Goal: Information Seeking & Learning: Learn about a topic

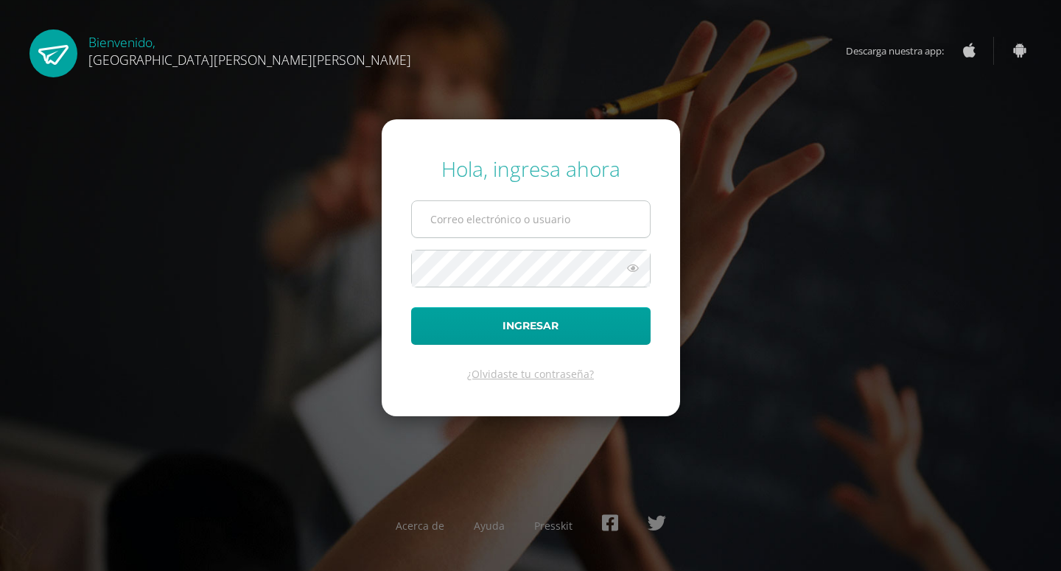
click at [505, 223] on input "text" at bounding box center [531, 219] width 238 height 36
type input "[EMAIL_ADDRESS][DOMAIN_NAME]"
click at [411, 307] on button "Ingresar" at bounding box center [530, 326] width 239 height 38
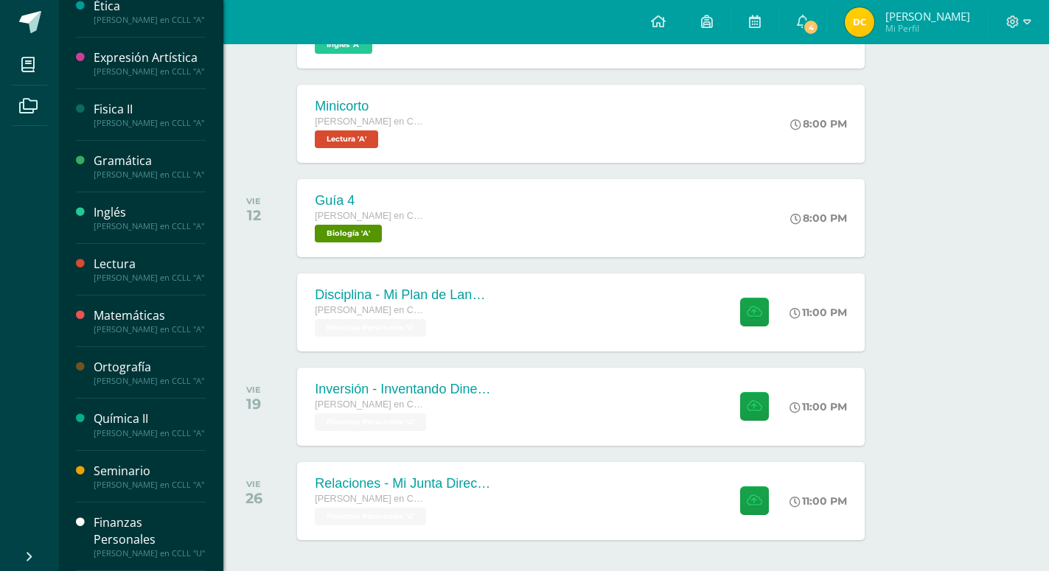
scroll to position [362, 0]
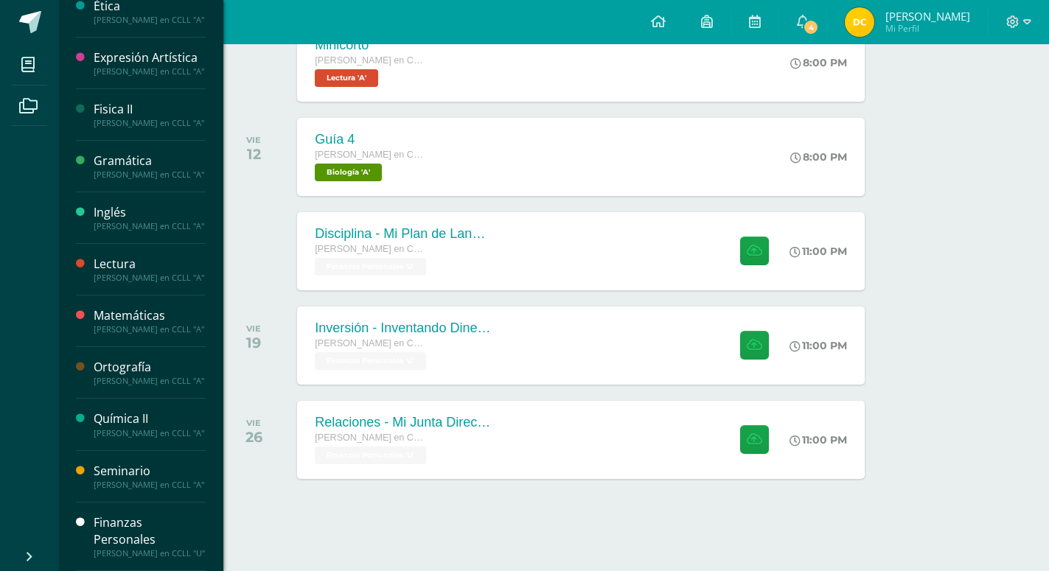
drag, startPoint x: 96, startPoint y: 505, endPoint x: 85, endPoint y: 502, distance: 11.0
click at [95, 514] on div "Finanzas Personales" at bounding box center [150, 531] width 112 height 34
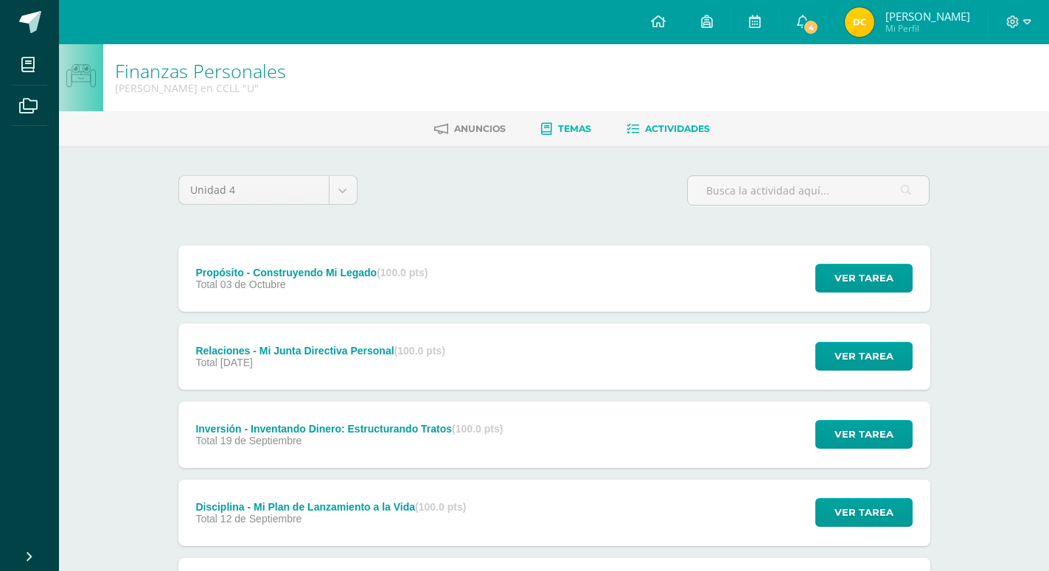
click at [569, 138] on link "Temas" at bounding box center [566, 129] width 50 height 24
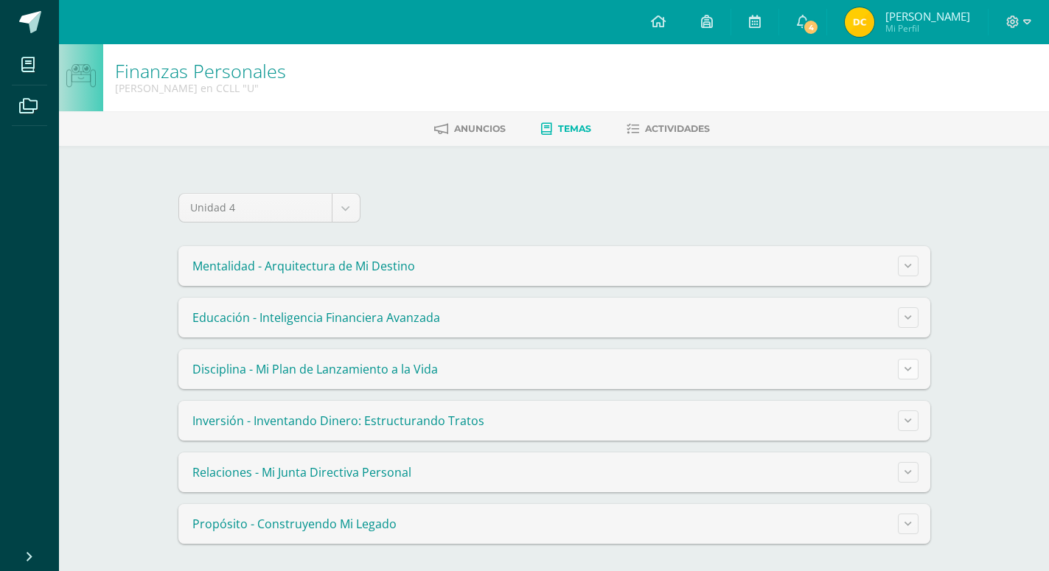
click at [917, 365] on button at bounding box center [908, 369] width 21 height 21
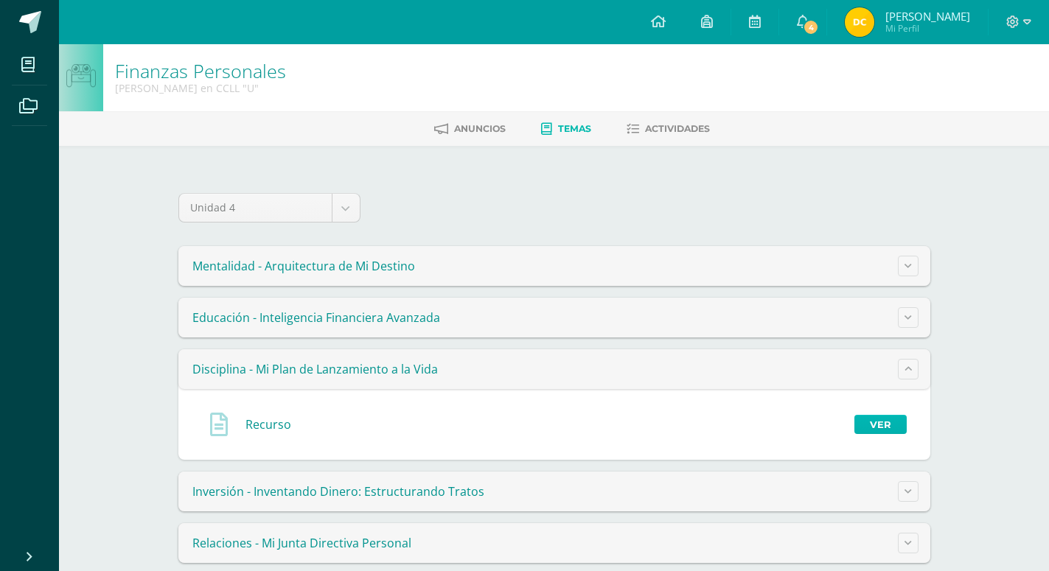
click at [879, 429] on link "Ver" at bounding box center [880, 424] width 52 height 19
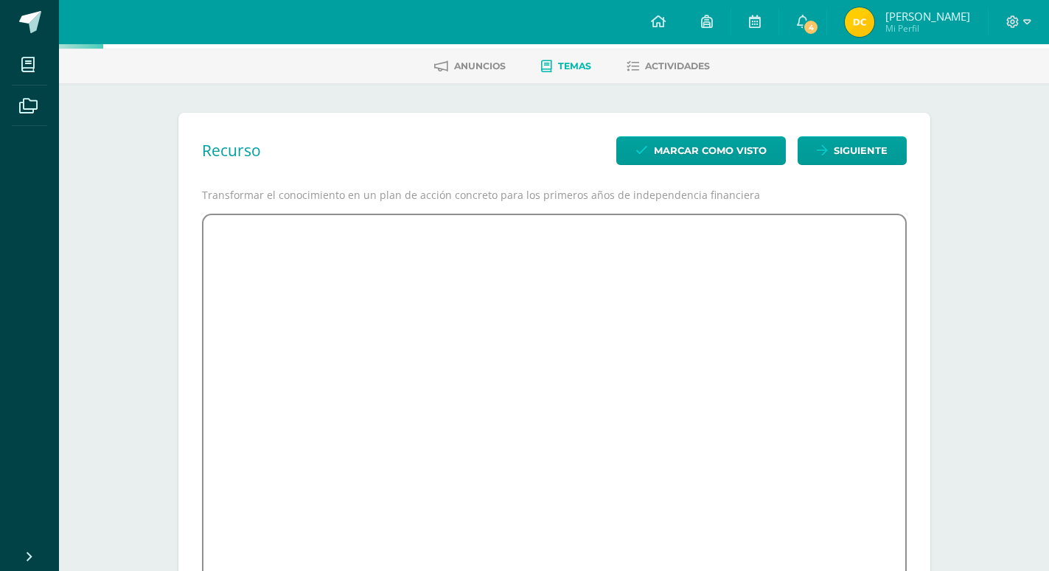
scroll to position [138, 0]
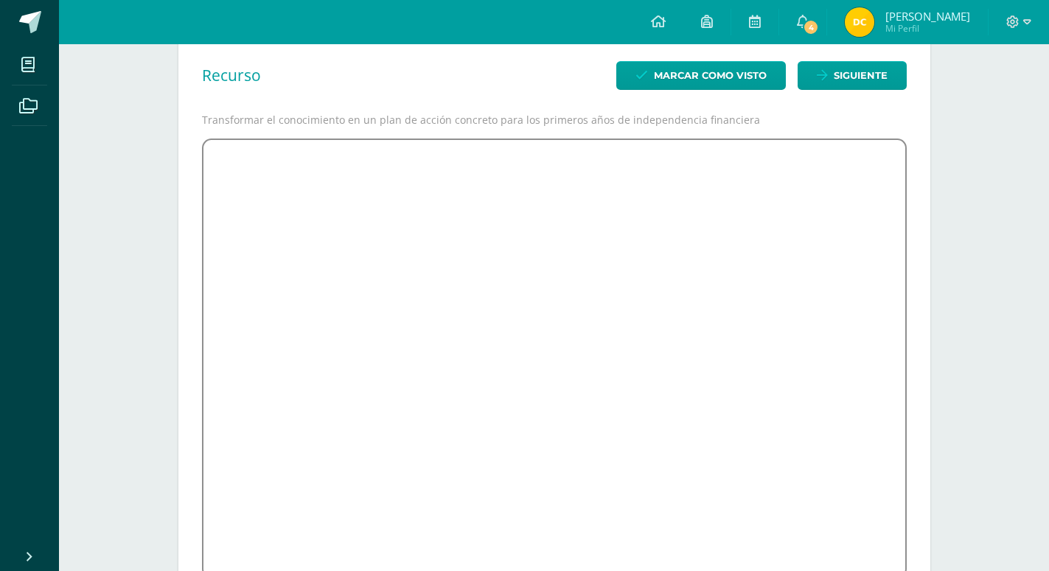
click at [1036, 18] on div at bounding box center [1018, 22] width 60 height 44
click at [1028, 23] on icon at bounding box center [1027, 21] width 8 height 5
click at [948, 101] on link "Cerrar sesión" at bounding box center [972, 100] width 116 height 21
